Goal: Task Accomplishment & Management: Complete application form

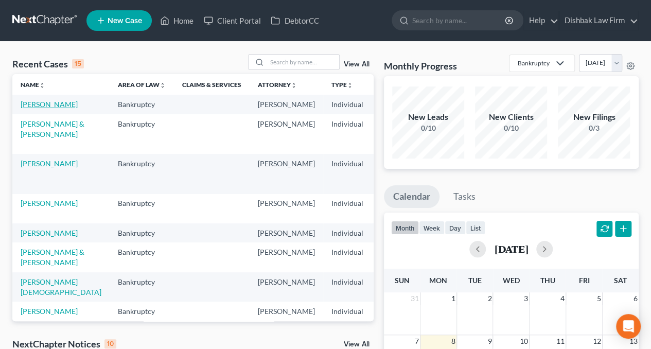
click at [37, 102] on link "[PERSON_NAME]" at bounding box center [49, 104] width 57 height 9
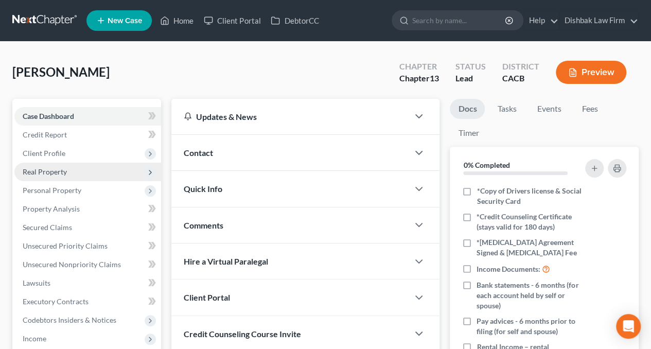
click at [42, 171] on span "Real Property" at bounding box center [45, 171] width 44 height 9
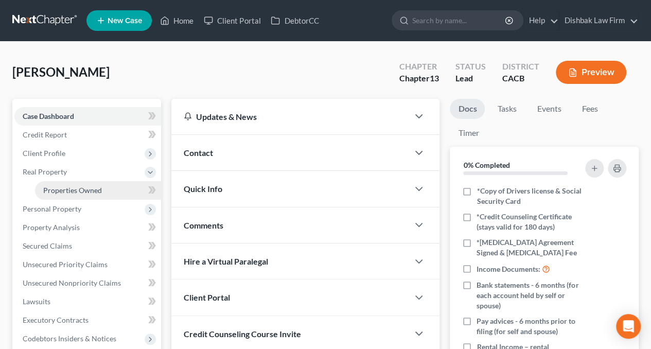
click at [55, 189] on span "Properties Owned" at bounding box center [72, 190] width 59 height 9
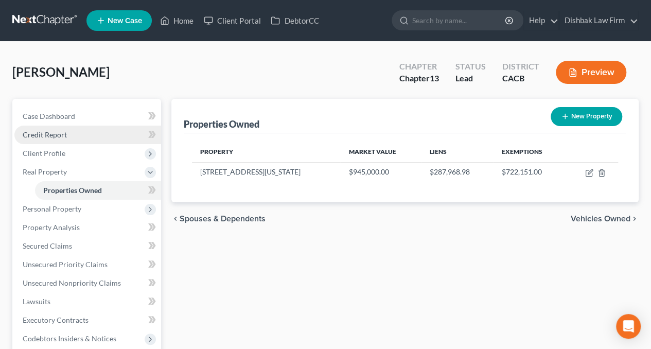
click at [54, 135] on span "Credit Report" at bounding box center [45, 134] width 44 height 9
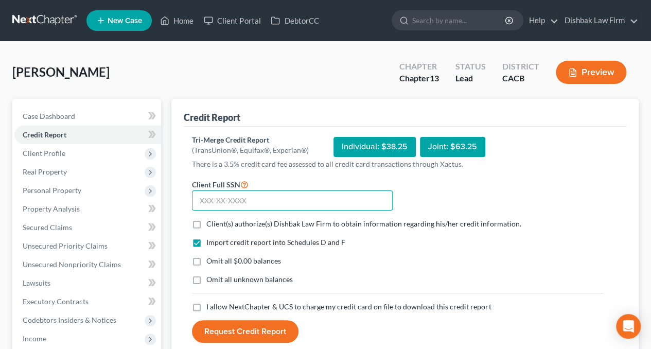
click at [218, 206] on input "text" at bounding box center [292, 200] width 201 height 21
type input "571-23-4455"
click at [206, 221] on label "Client(s) authorize(s) Dishbak Law Firm to obtain information regarding his/her…" at bounding box center [363, 224] width 314 height 10
click at [210, 221] on input "Client(s) authorize(s) Dishbak Law Firm to obtain information regarding his/her…" at bounding box center [213, 222] width 7 height 7
checkbox input "true"
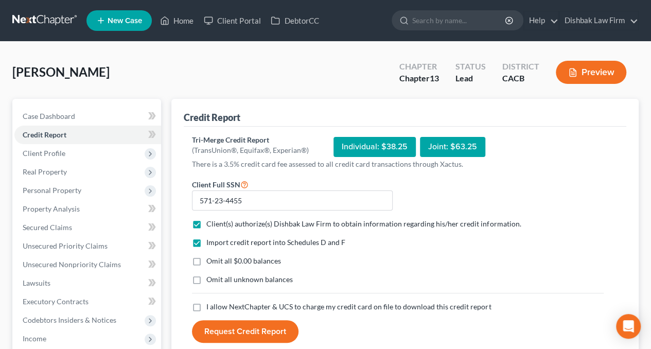
click at [206, 304] on label "I allow NextChapter & UCS to charge my credit card on file to download this cre…" at bounding box center [348, 307] width 285 height 10
click at [210, 304] on input "I allow NextChapter & UCS to charge my credit card on file to download this cre…" at bounding box center [213, 305] width 7 height 7
checkbox input "true"
click at [253, 327] on button "Request Credit Report" at bounding box center [245, 331] width 107 height 23
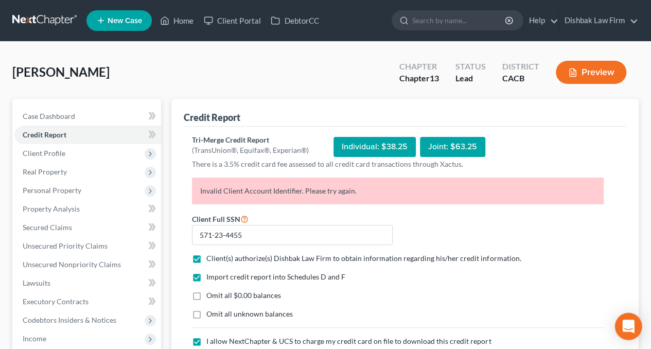
click at [629, 321] on div "Open Intercom Messenger" at bounding box center [628, 326] width 27 height 27
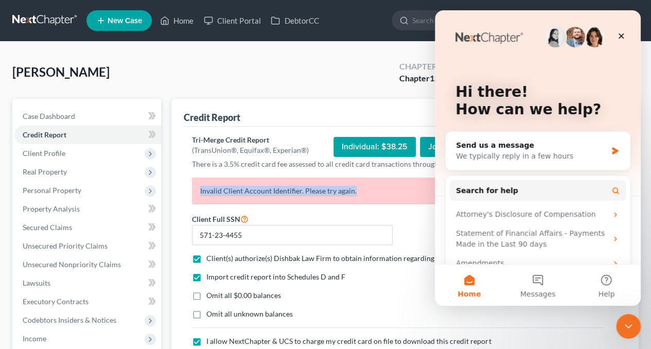
drag, startPoint x: 200, startPoint y: 189, endPoint x: 361, endPoint y: 189, distance: 161.1
click at [361, 189] on p "Invalid Client Account Identifier. Please try again." at bounding box center [398, 191] width 412 height 27
copy p "Invalid Client Account Identifier. Please try again."
click at [562, 147] on div "Send us a message" at bounding box center [531, 145] width 151 height 11
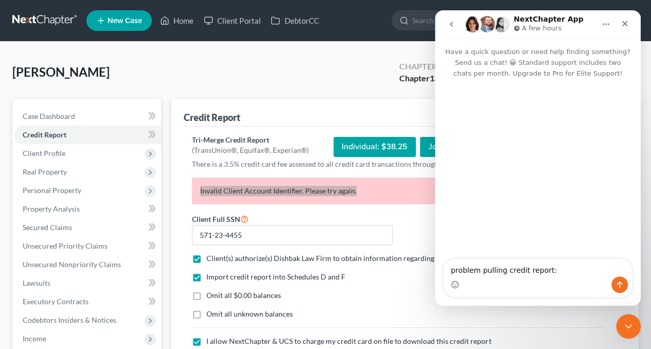
type textarea "problem pulling credit report: Invalid Client Account Identifier. Please try ag…"
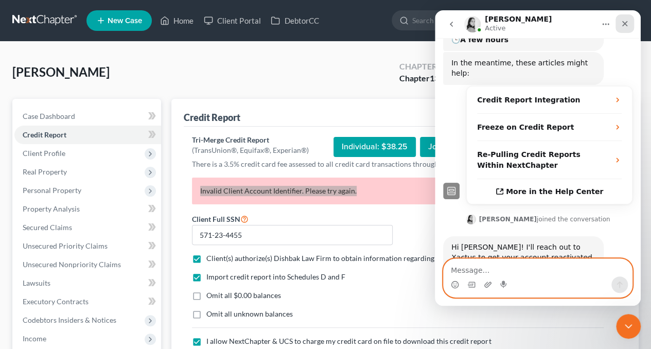
scroll to position [169, 0]
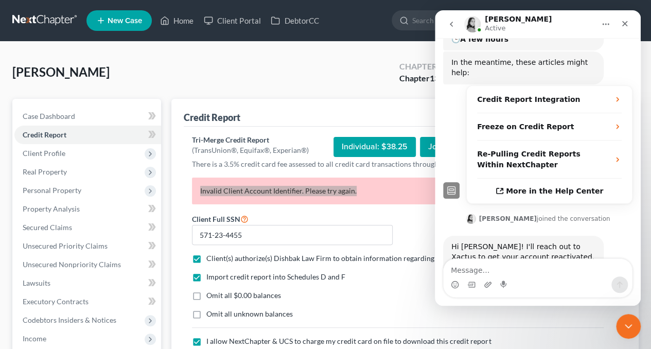
click at [573, 277] on div "Intercom messenger" at bounding box center [538, 284] width 188 height 16
click at [573, 275] on textarea "Message…" at bounding box center [538, 267] width 188 height 17
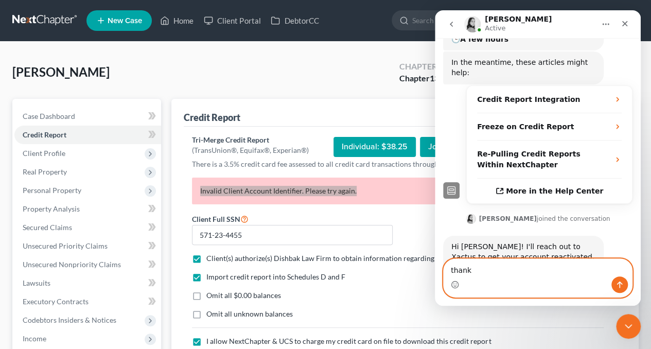
type textarea "thanks"
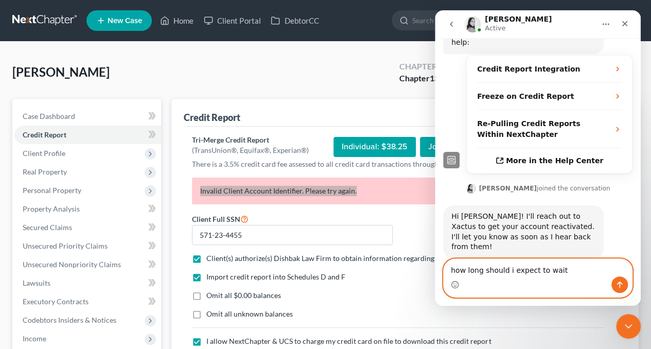
type textarea "how long should i expect to wait?"
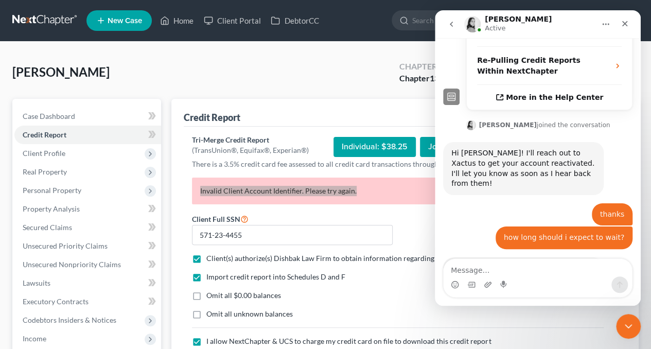
scroll to position [274, 0]
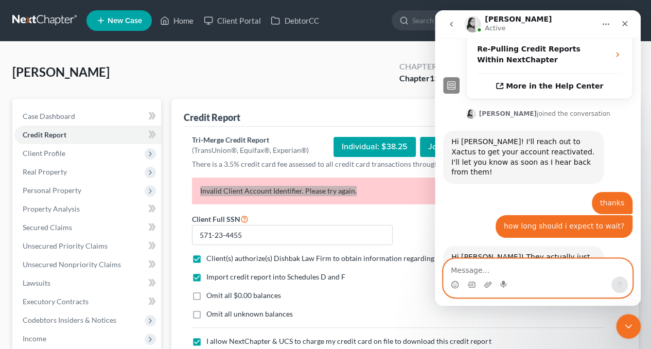
click at [513, 271] on textarea "Message…" at bounding box center [538, 267] width 188 height 17
type textarea "ok"
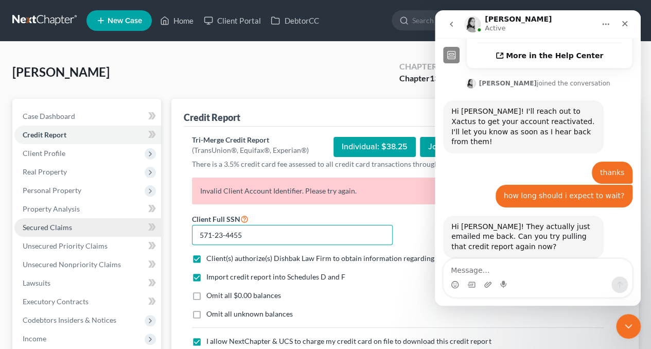
drag, startPoint x: 288, startPoint y: 237, endPoint x: 90, endPoint y: 230, distance: 198.2
click at [95, 231] on div "Petition Navigation Case Dashboard Payments Invoices Payments Payments Credit R…" at bounding box center [325, 322] width 637 height 446
click at [310, 230] on input "571-23-4455" at bounding box center [292, 235] width 201 height 21
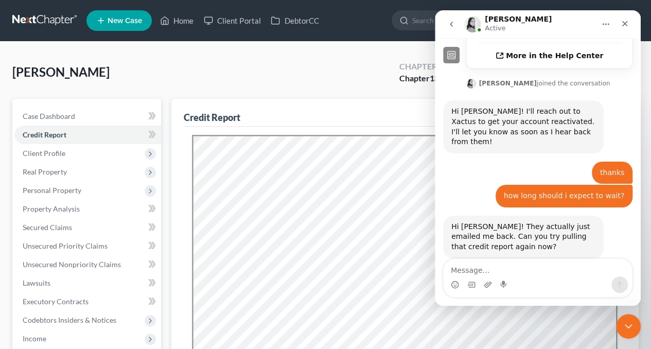
scroll to position [0, 0]
click at [527, 273] on textarea "Message…" at bounding box center [538, 267] width 188 height 17
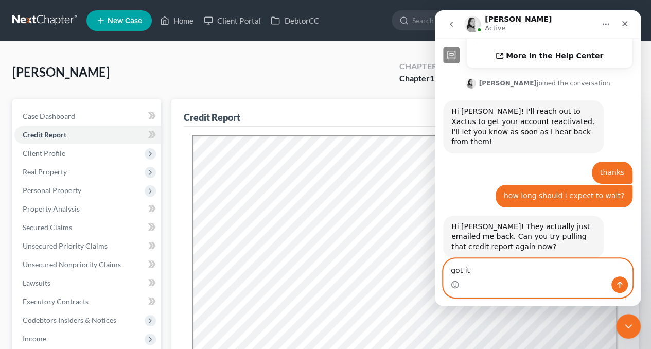
type textarea "got it!"
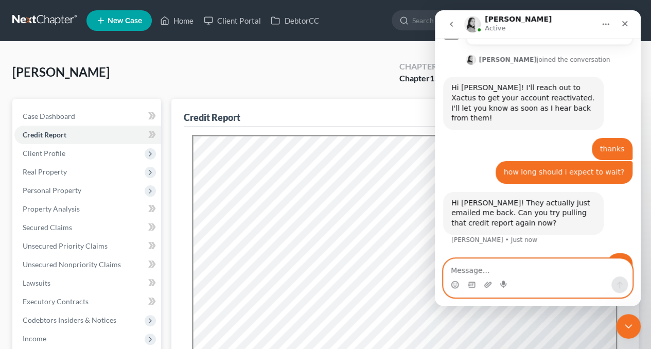
scroll to position [328, 0]
click at [622, 25] on icon "Close" at bounding box center [625, 24] width 8 height 8
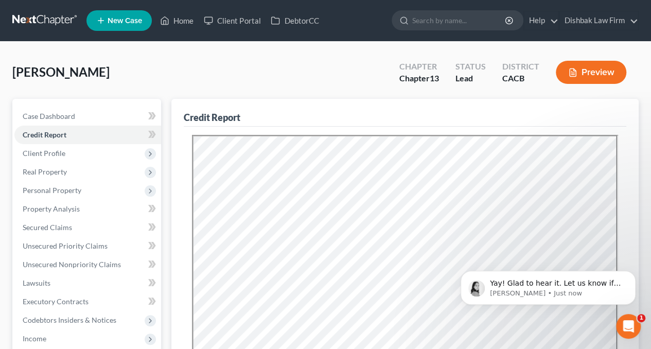
scroll to position [379, 0]
